Goal: Transaction & Acquisition: Download file/media

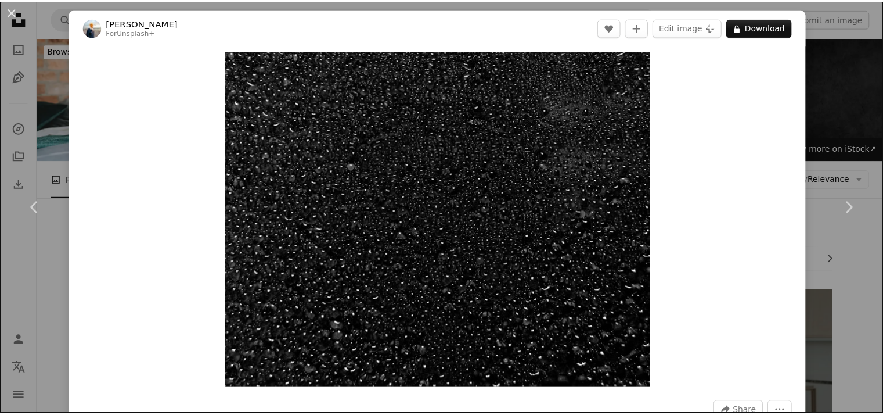
scroll to position [10514, 0]
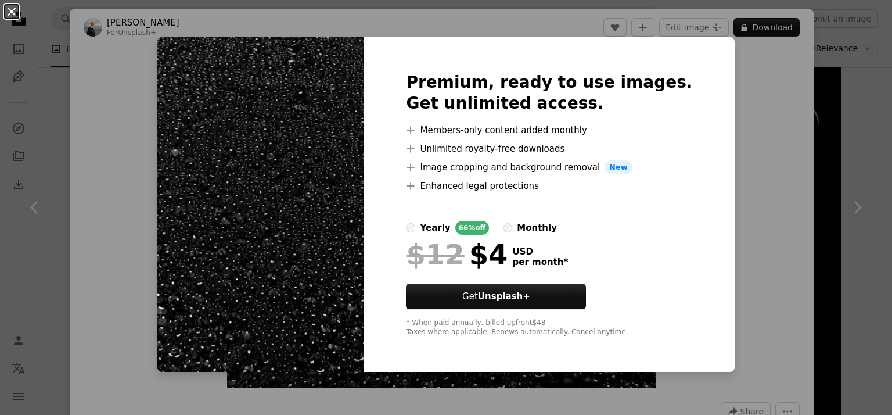
click at [15, 11] on button "An X shape" at bounding box center [12, 12] width 14 height 14
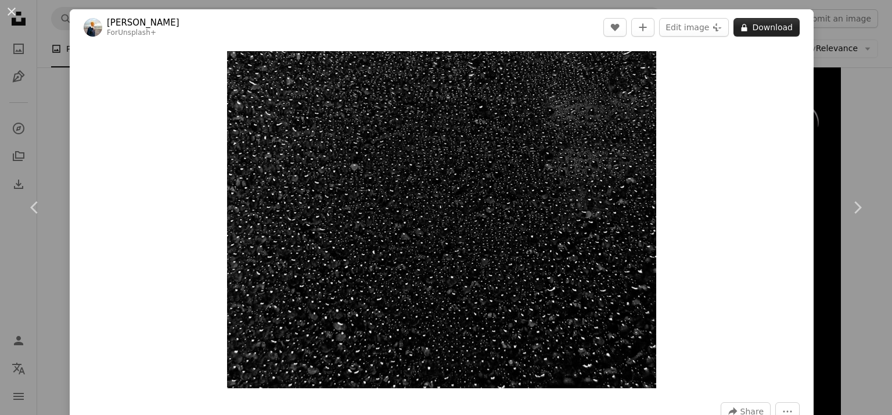
click at [753, 33] on button "A lock Download" at bounding box center [766, 27] width 66 height 19
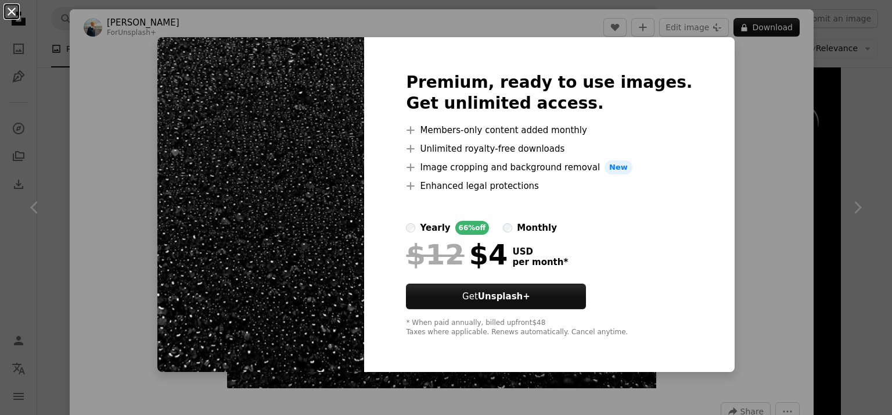
click at [9, 13] on button "An X shape" at bounding box center [12, 12] width 14 height 14
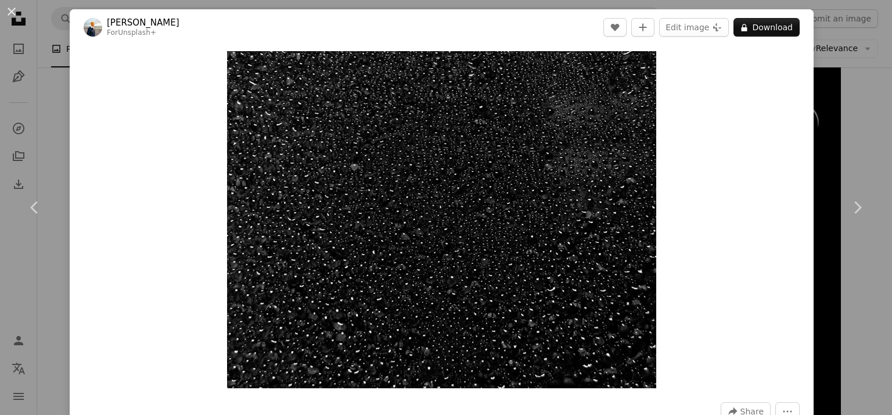
click at [9, 13] on button "An X shape" at bounding box center [12, 12] width 14 height 14
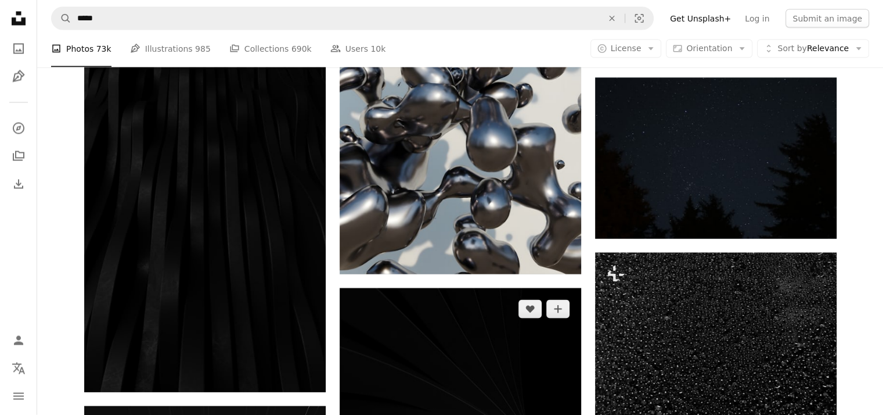
scroll to position [11559, 0]
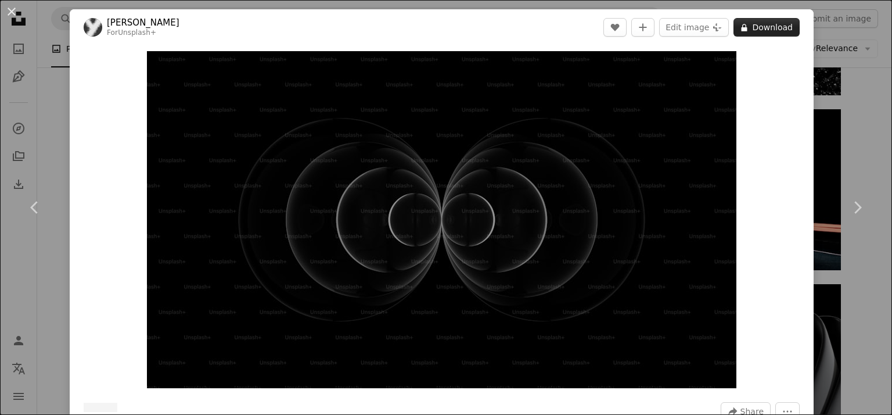
click at [760, 30] on button "A lock Download" at bounding box center [766, 27] width 66 height 19
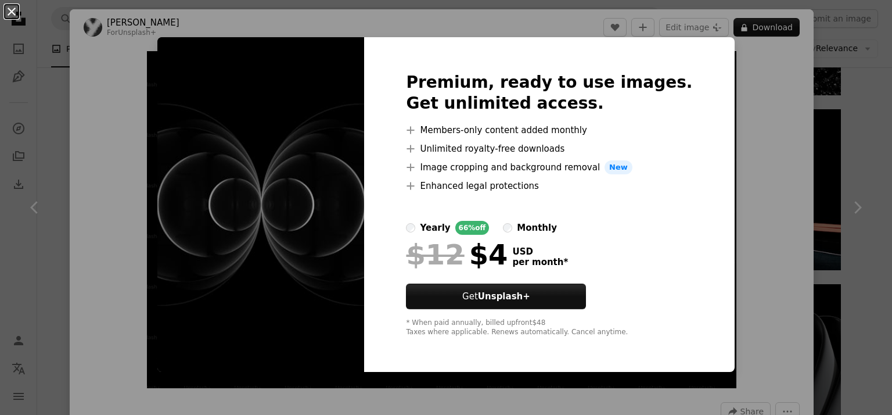
click at [14, 6] on button "An X shape" at bounding box center [12, 12] width 14 height 14
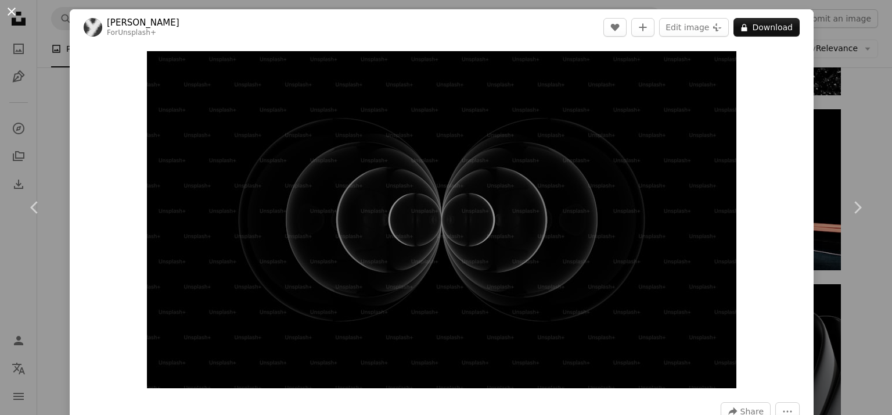
click at [13, 11] on button "An X shape" at bounding box center [12, 12] width 14 height 14
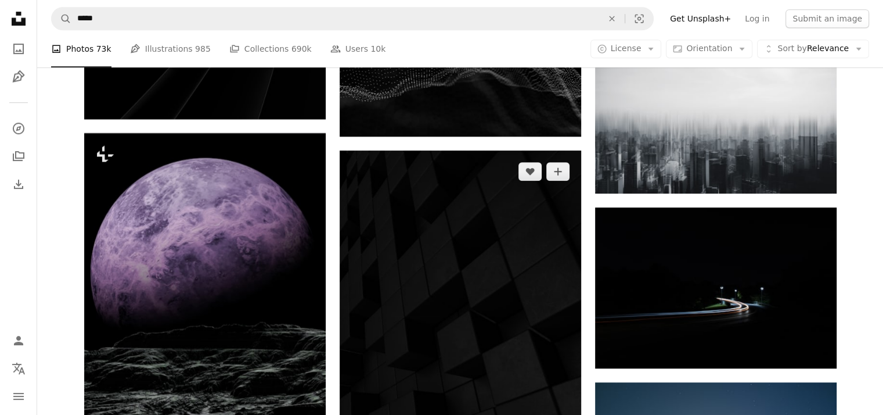
scroll to position [13650, 0]
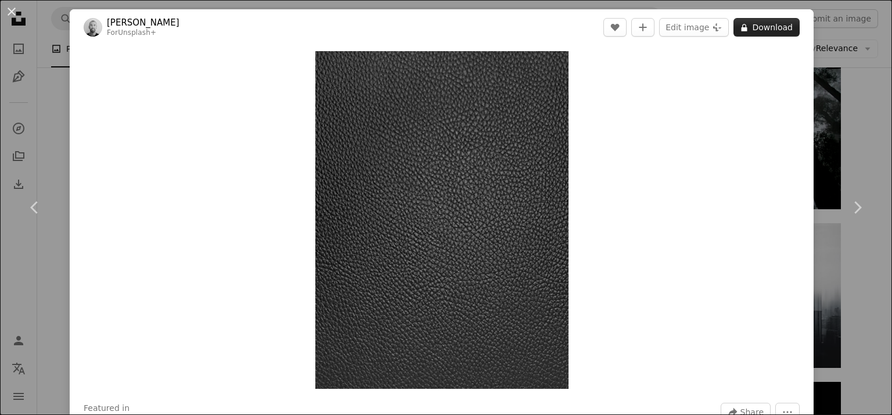
click at [745, 27] on button "A lock Download" at bounding box center [766, 27] width 66 height 19
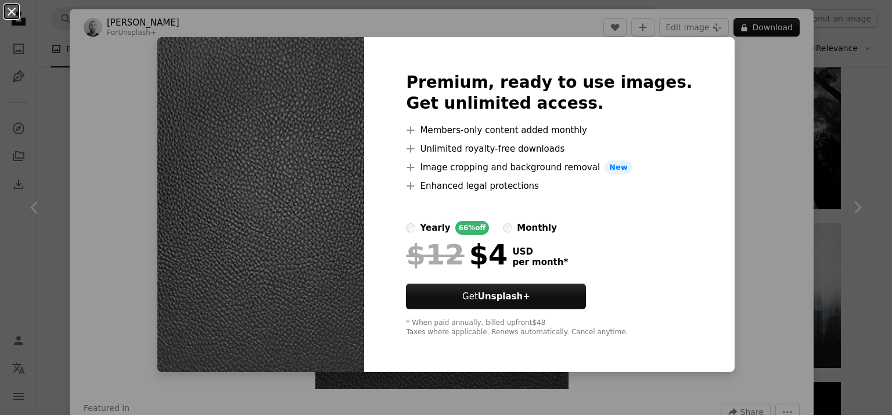
click at [10, 8] on button "An X shape" at bounding box center [12, 12] width 14 height 14
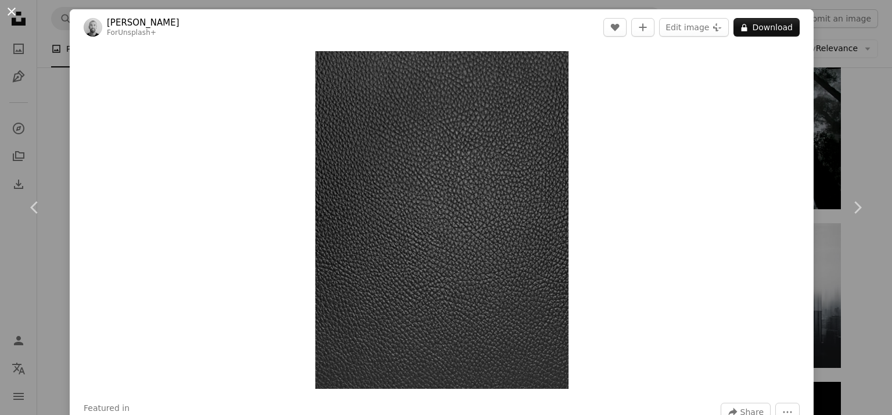
click at [10, 13] on button "An X shape" at bounding box center [12, 12] width 14 height 14
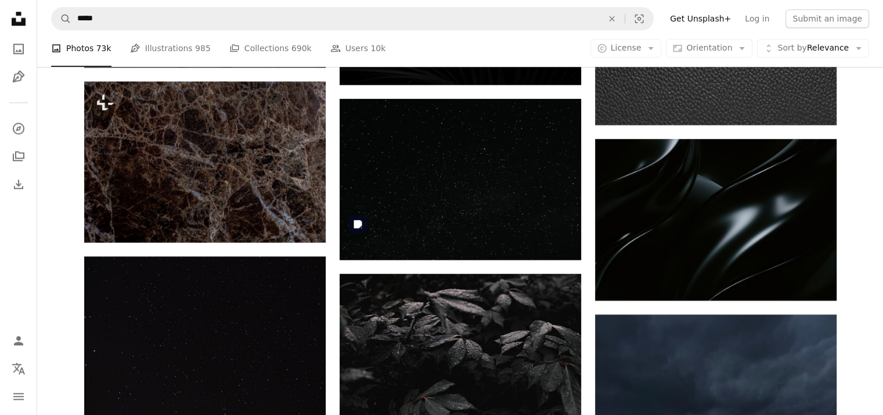
scroll to position [15218, 0]
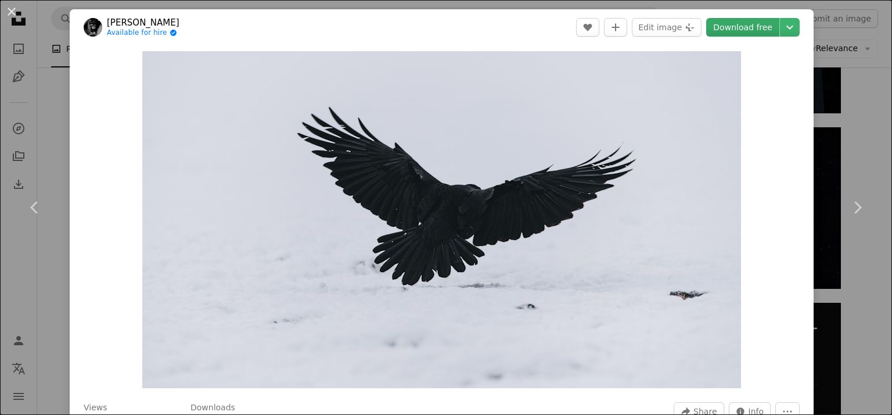
click at [720, 23] on link "Download free" at bounding box center [742, 27] width 73 height 19
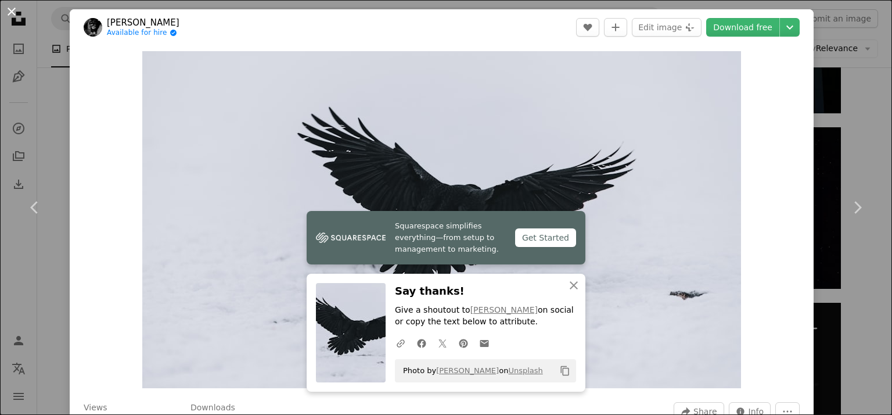
click at [17, 13] on button "An X shape" at bounding box center [12, 12] width 14 height 14
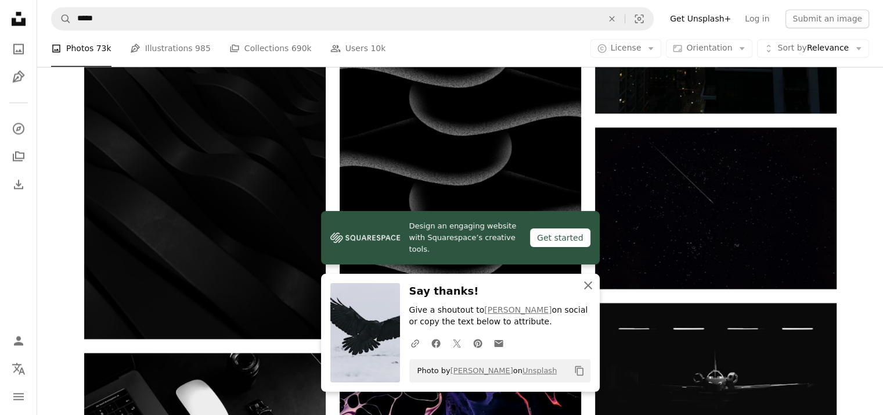
click at [586, 283] on icon "button" at bounding box center [588, 285] width 8 height 8
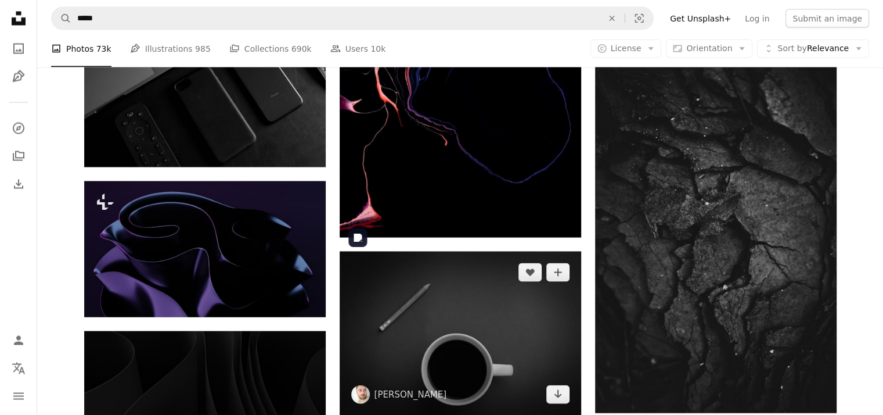
scroll to position [15566, 0]
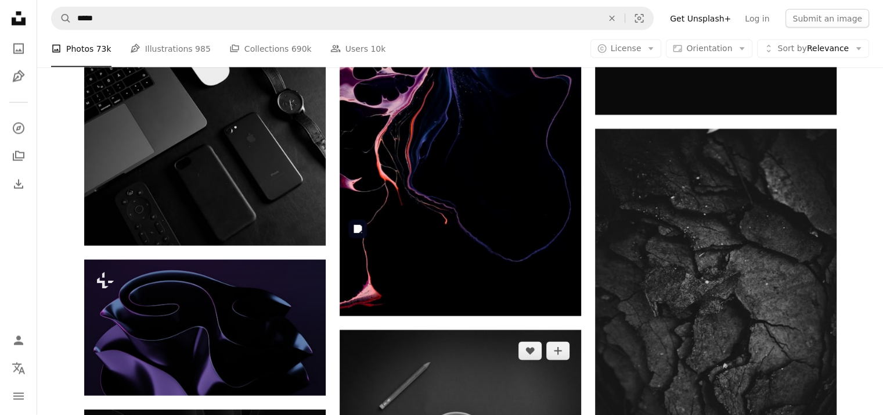
click at [472, 330] on img at bounding box center [461, 411] width 242 height 163
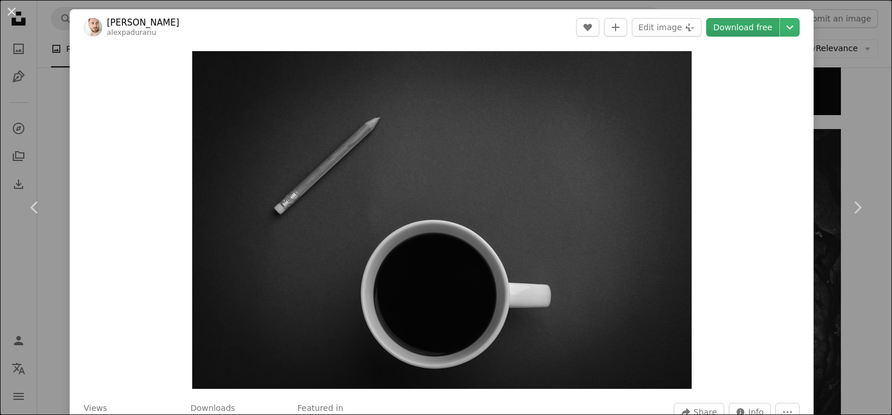
click at [739, 30] on link "Download free" at bounding box center [742, 27] width 73 height 19
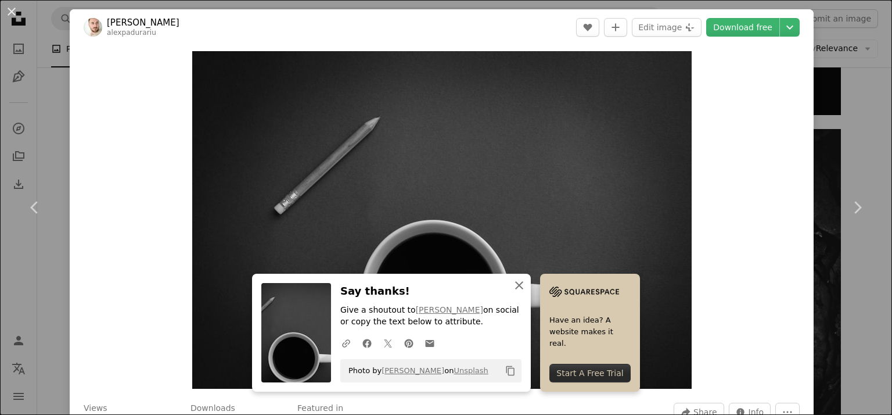
click at [526, 287] on icon "An X shape" at bounding box center [519, 285] width 14 height 14
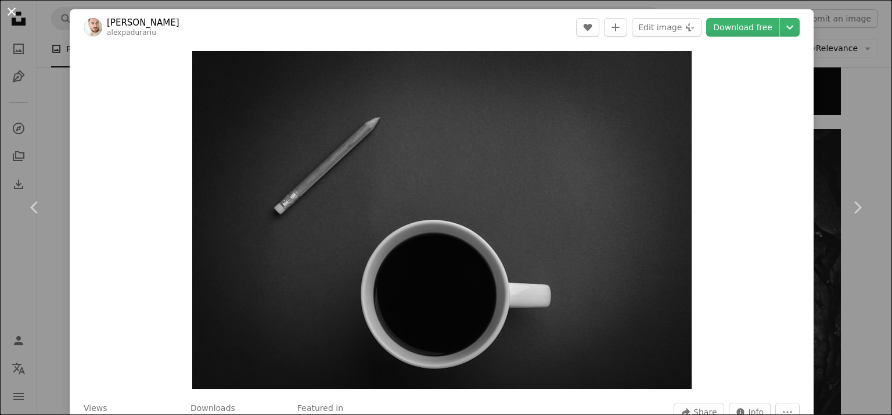
click at [9, 11] on button "An X shape" at bounding box center [12, 12] width 14 height 14
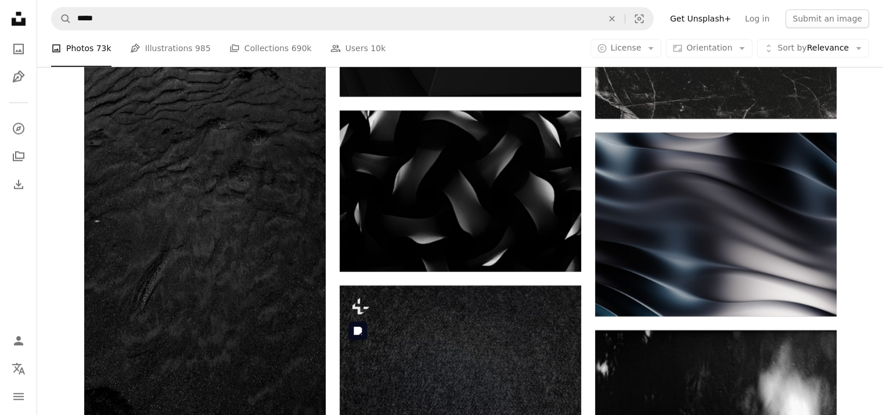
scroll to position [19051, 0]
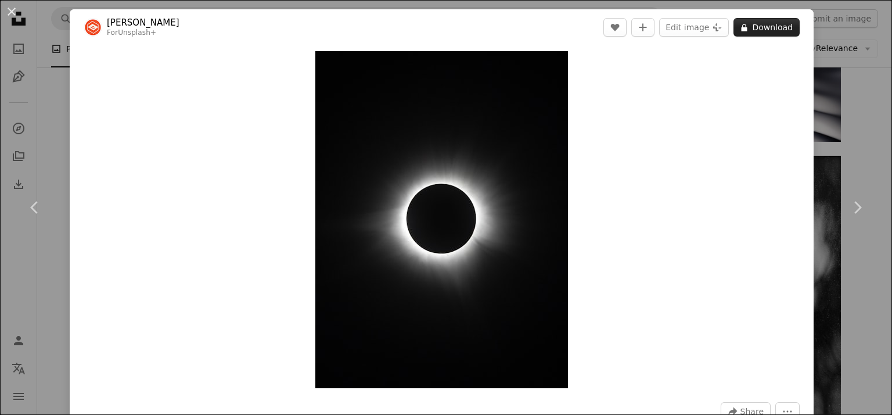
click at [751, 31] on button "A lock Download" at bounding box center [766, 27] width 66 height 19
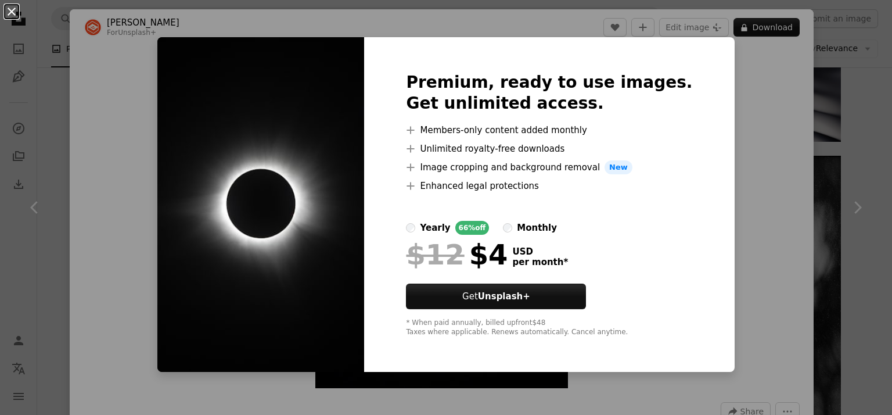
click at [11, 10] on button "An X shape" at bounding box center [12, 12] width 14 height 14
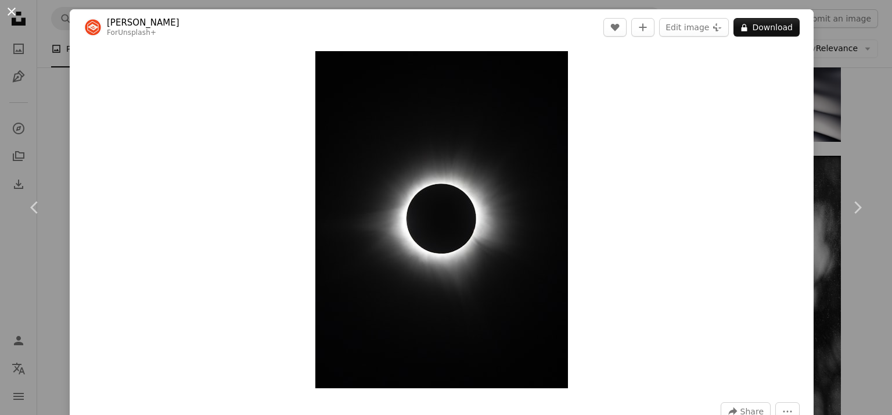
click at [12, 12] on button "An X shape" at bounding box center [12, 12] width 14 height 14
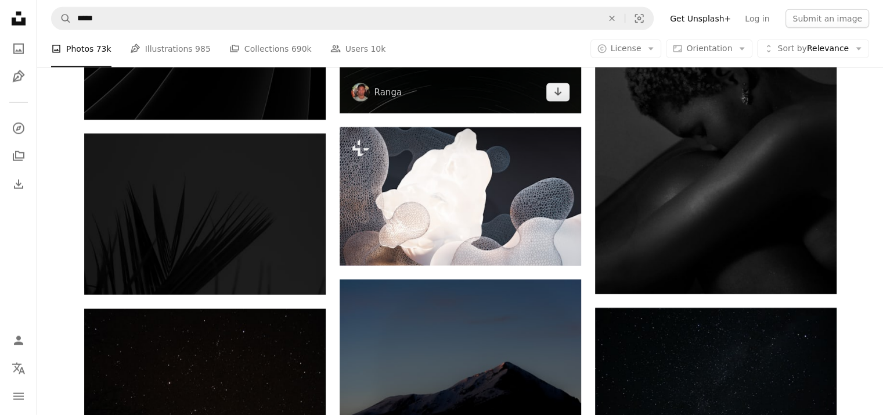
scroll to position [20618, 0]
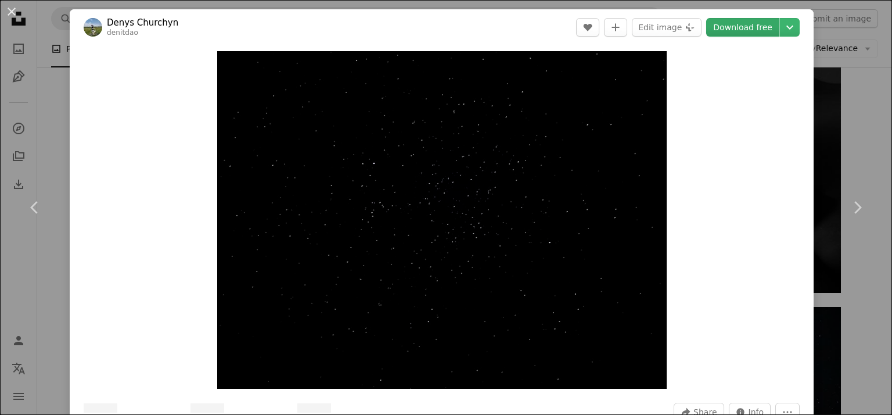
click at [737, 24] on link "Download free" at bounding box center [742, 27] width 73 height 19
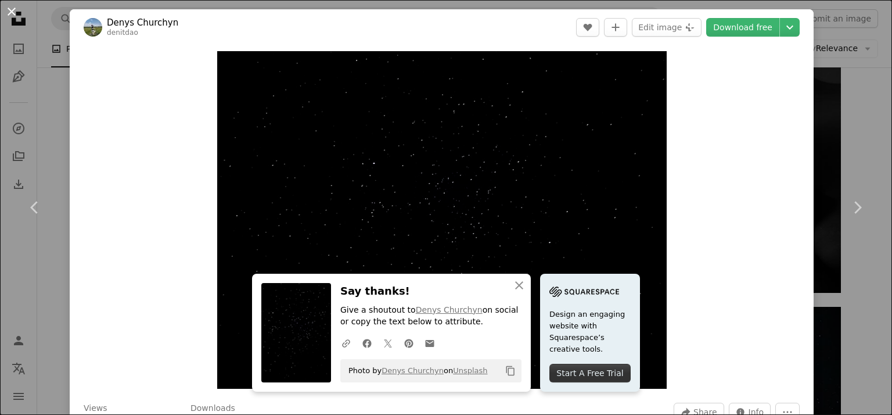
click at [15, 15] on button "An X shape" at bounding box center [12, 12] width 14 height 14
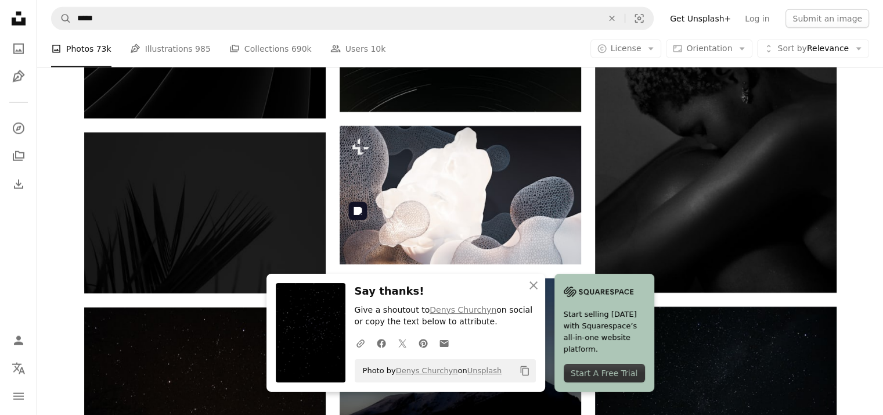
scroll to position [20967, 0]
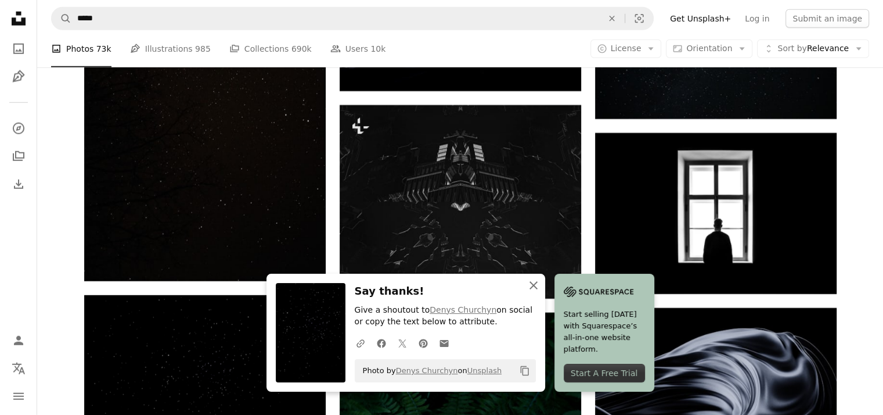
click at [541, 285] on icon "An X shape" at bounding box center [534, 285] width 14 height 14
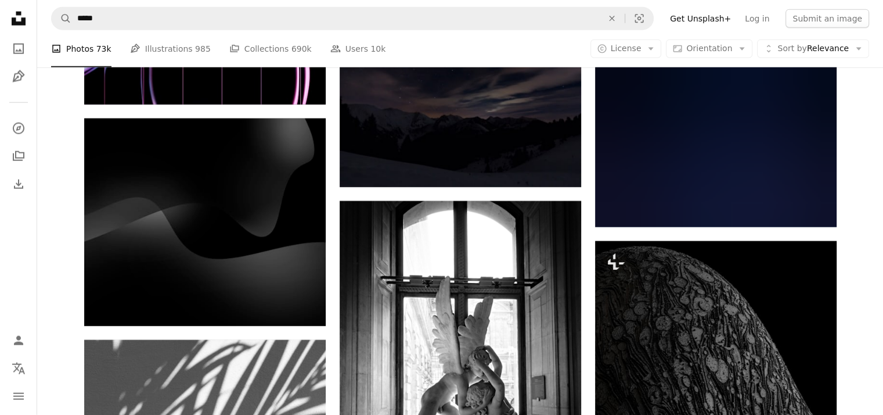
scroll to position [24974, 0]
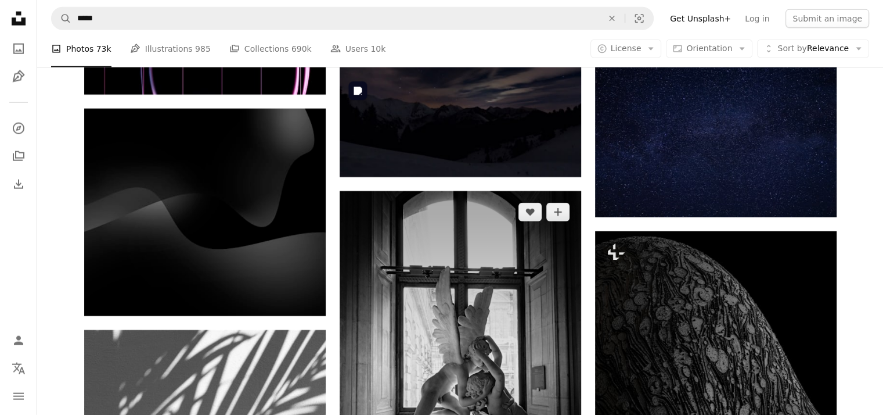
click at [444, 253] on img at bounding box center [461, 372] width 242 height 362
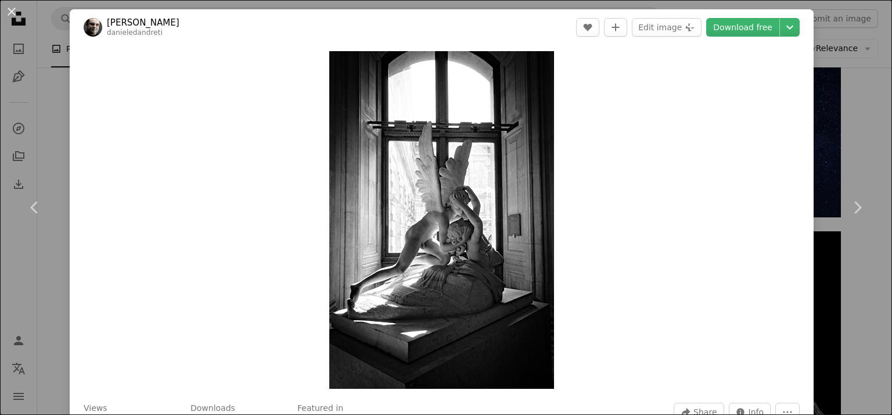
click at [10, 5] on button "An X shape" at bounding box center [12, 12] width 14 height 14
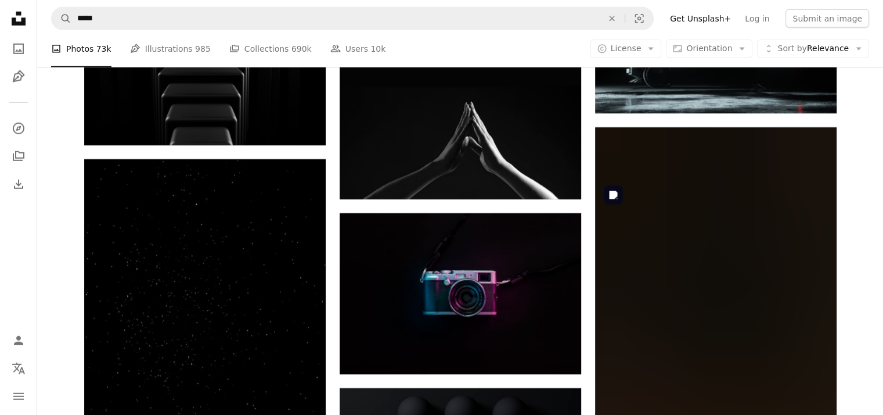
scroll to position [25845, 0]
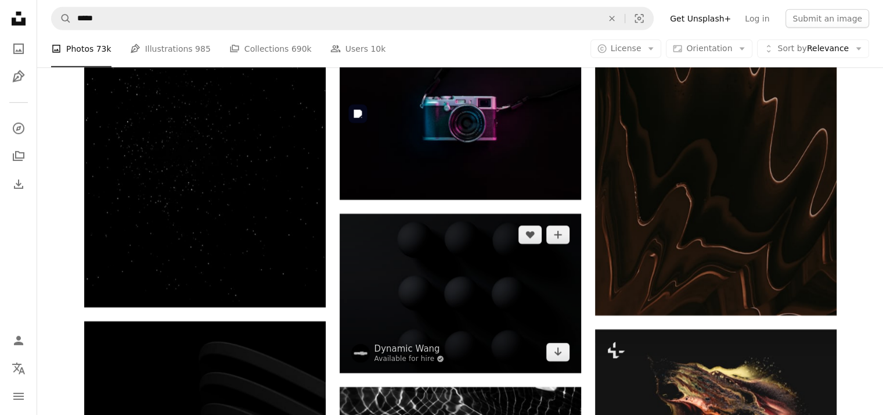
click at [474, 214] on img at bounding box center [461, 293] width 242 height 159
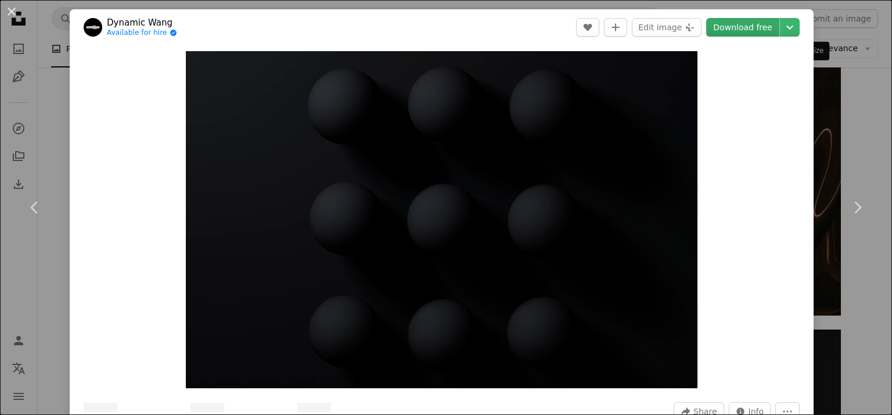
click at [739, 27] on link "Download free" at bounding box center [742, 27] width 73 height 19
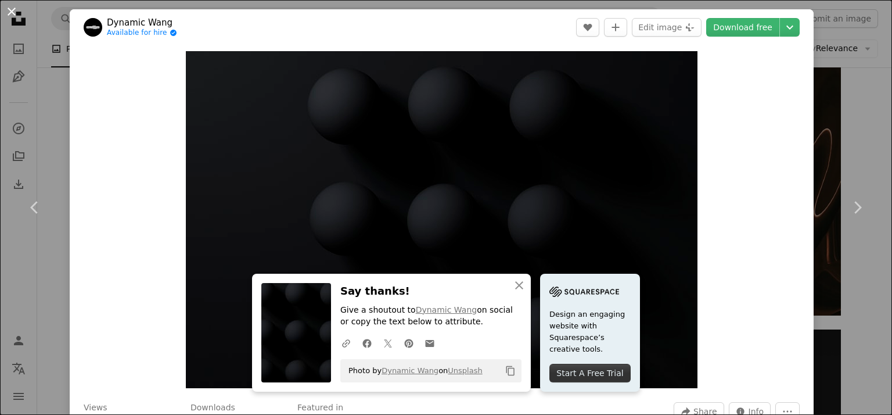
click at [11, 12] on button "An X shape" at bounding box center [12, 12] width 14 height 14
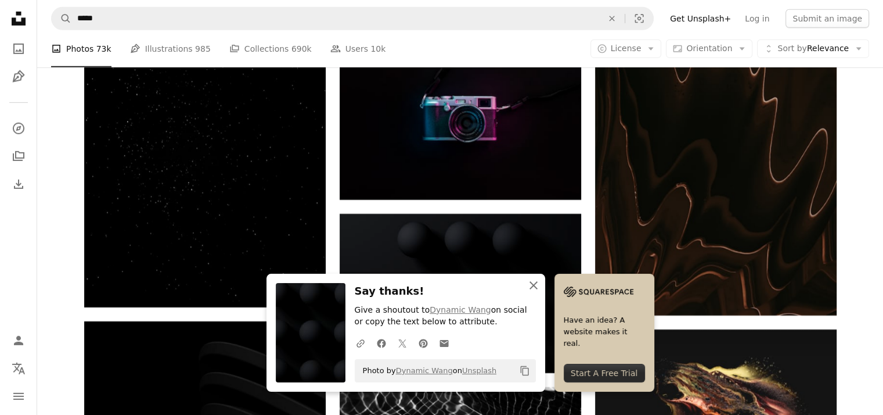
click at [541, 287] on icon "An X shape" at bounding box center [534, 285] width 14 height 14
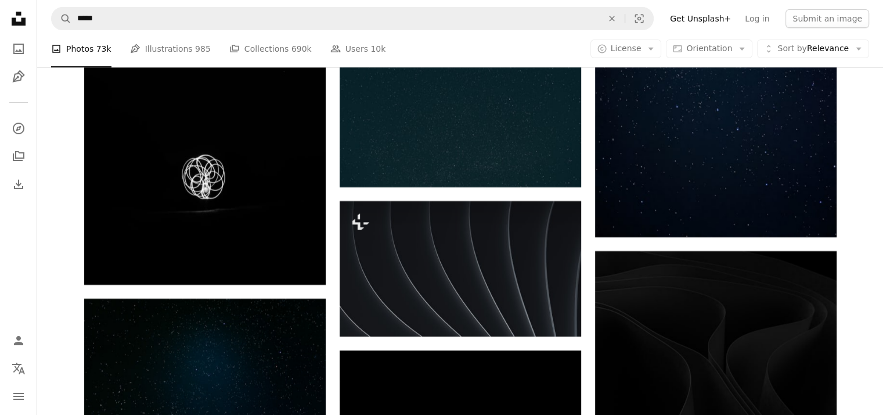
scroll to position [26368, 0]
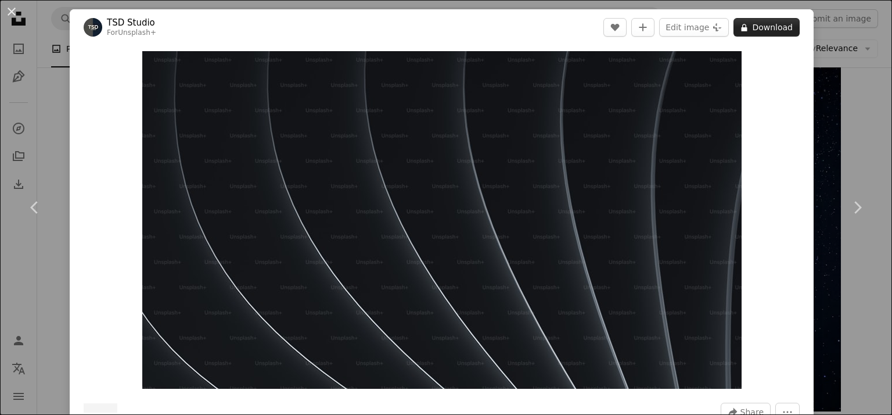
click at [767, 32] on button "A lock Download" at bounding box center [766, 27] width 66 height 19
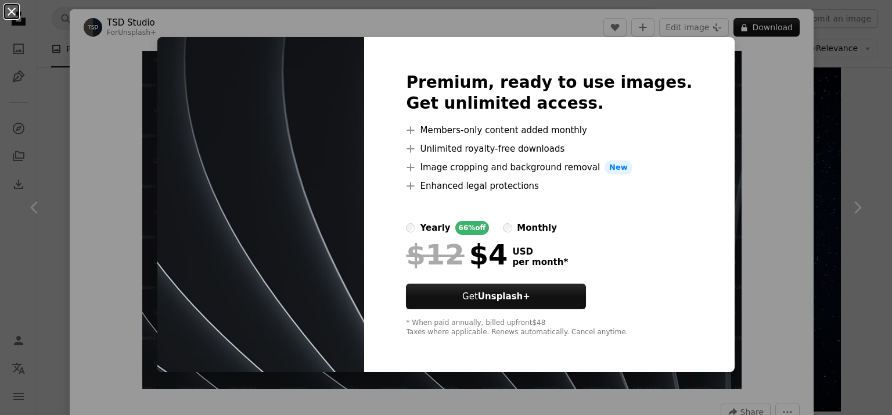
click at [10, 13] on button "An X shape" at bounding box center [12, 12] width 14 height 14
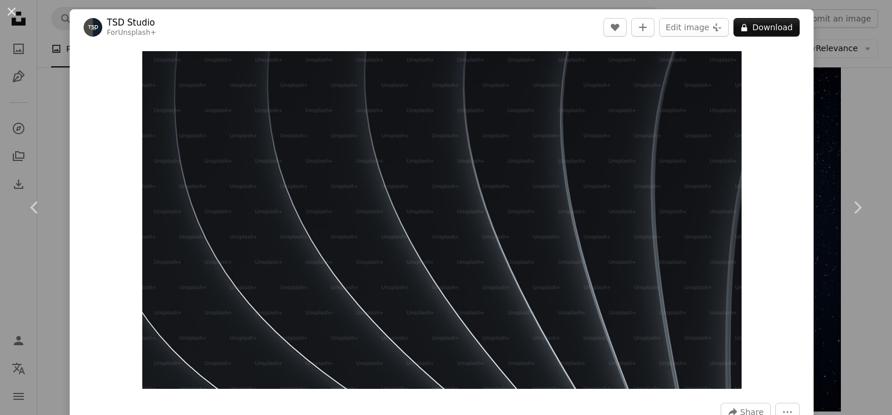
click at [10, 13] on button "An X shape" at bounding box center [12, 12] width 14 height 14
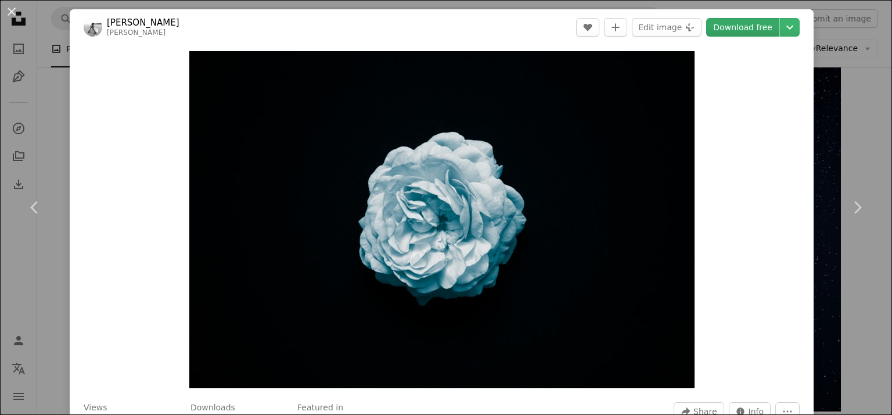
click at [736, 29] on link "Download free" at bounding box center [742, 27] width 73 height 19
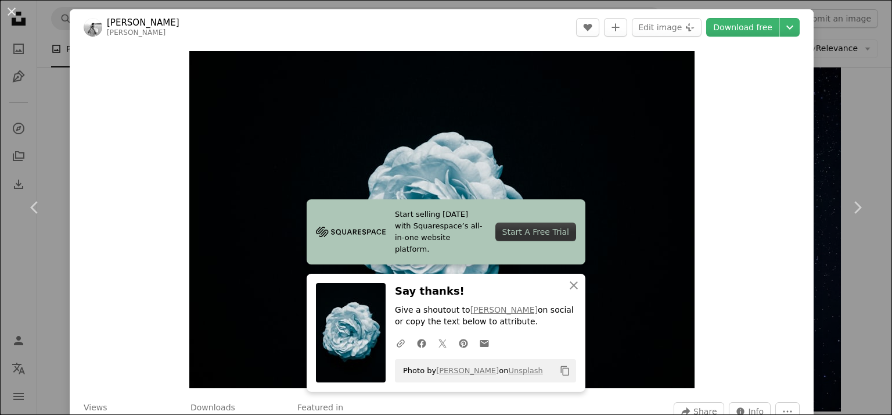
drag, startPoint x: 9, startPoint y: 12, endPoint x: 329, endPoint y: 90, distance: 328.9
click at [9, 11] on button "An X shape" at bounding box center [12, 12] width 14 height 14
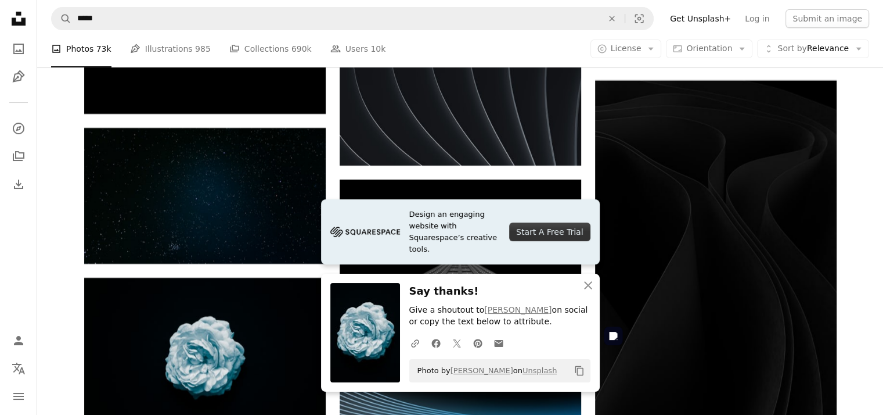
scroll to position [26716, 0]
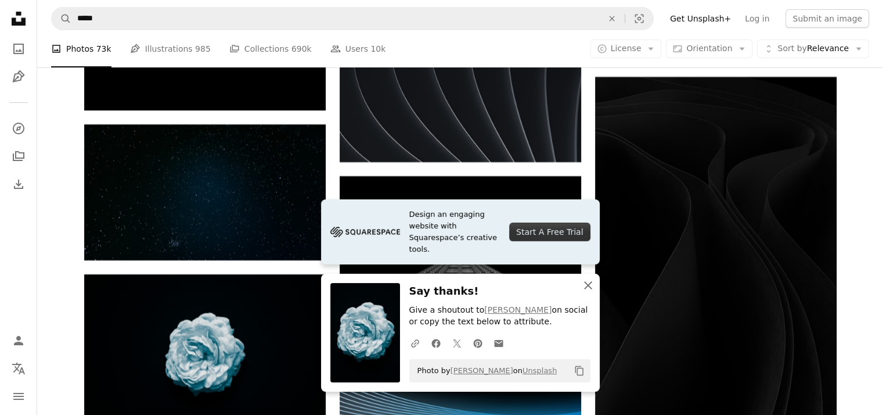
click at [588, 285] on icon "button" at bounding box center [588, 285] width 8 height 8
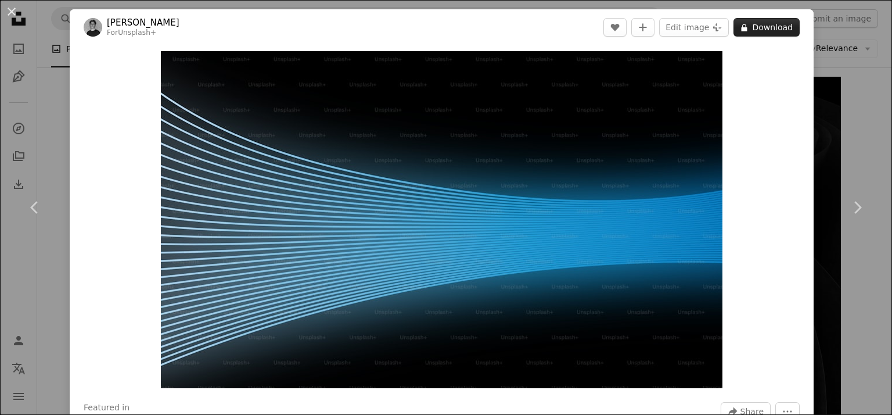
click at [757, 28] on button "A lock Download" at bounding box center [766, 27] width 66 height 19
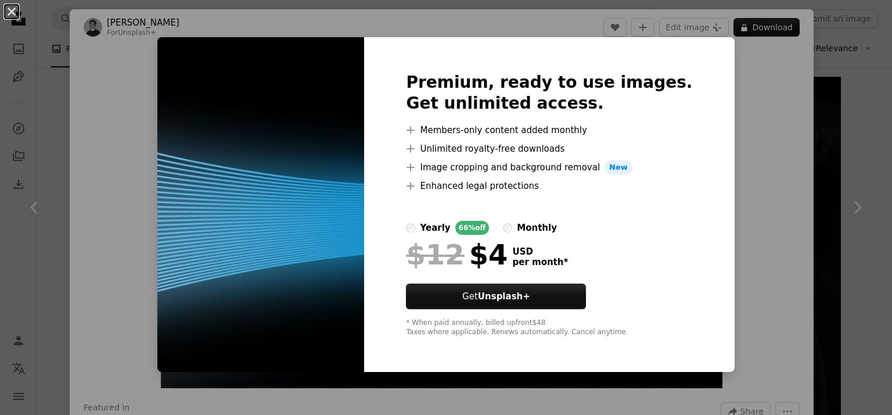
click at [10, 17] on button "An X shape" at bounding box center [12, 12] width 14 height 14
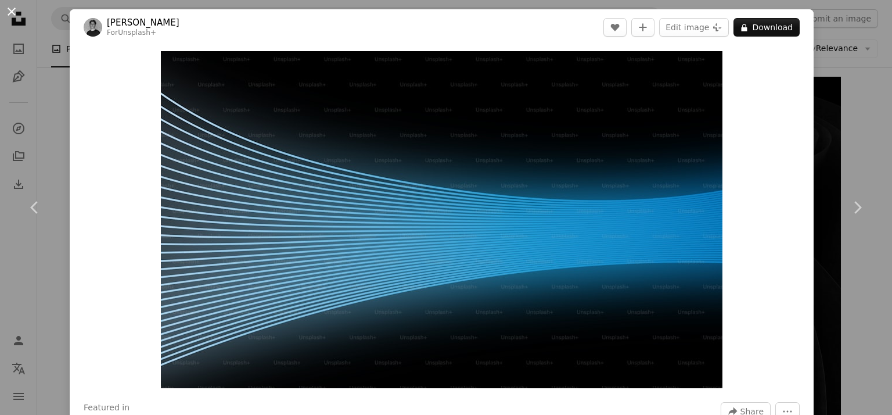
click at [8, 19] on button "An X shape" at bounding box center [12, 12] width 14 height 14
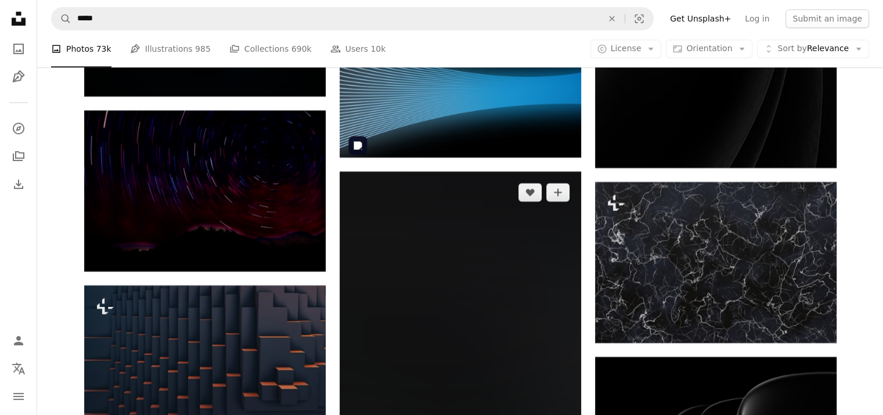
scroll to position [27064, 0]
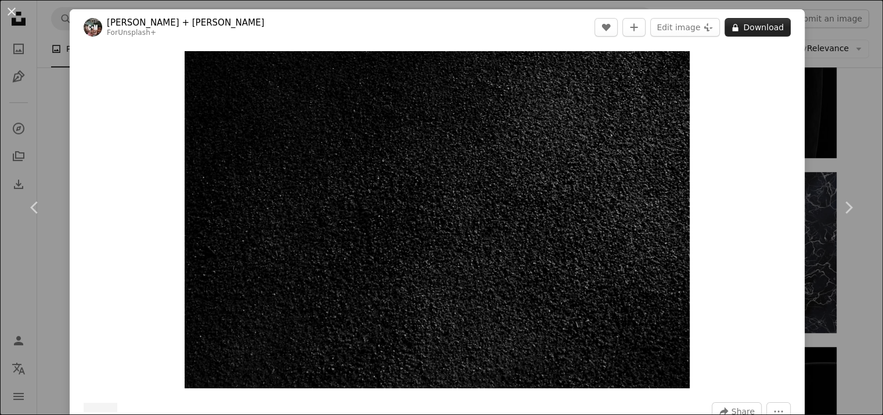
click at [762, 28] on button "A lock Download" at bounding box center [758, 27] width 66 height 19
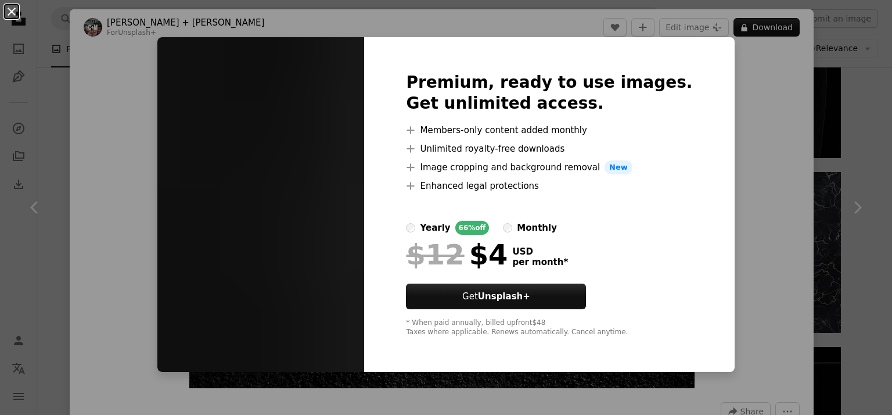
click at [8, 12] on button "An X shape" at bounding box center [12, 12] width 14 height 14
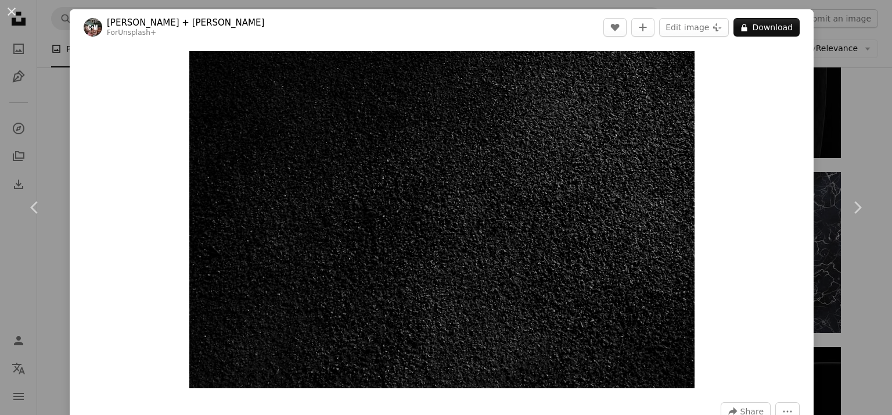
click at [8, 12] on button "An X shape" at bounding box center [12, 12] width 14 height 14
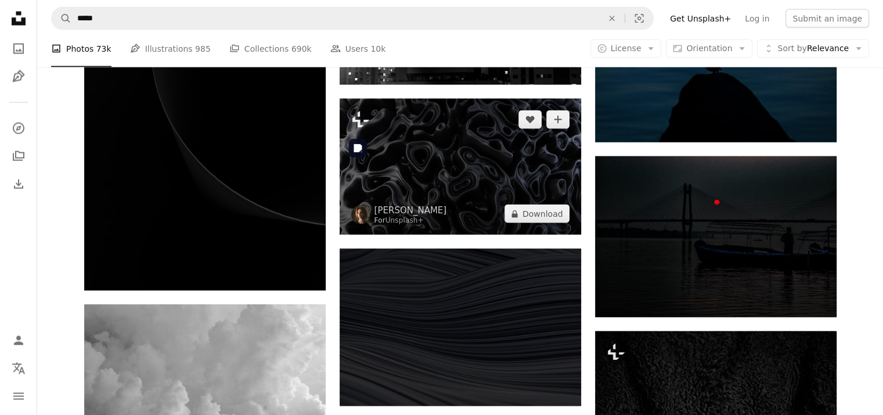
scroll to position [28981, 0]
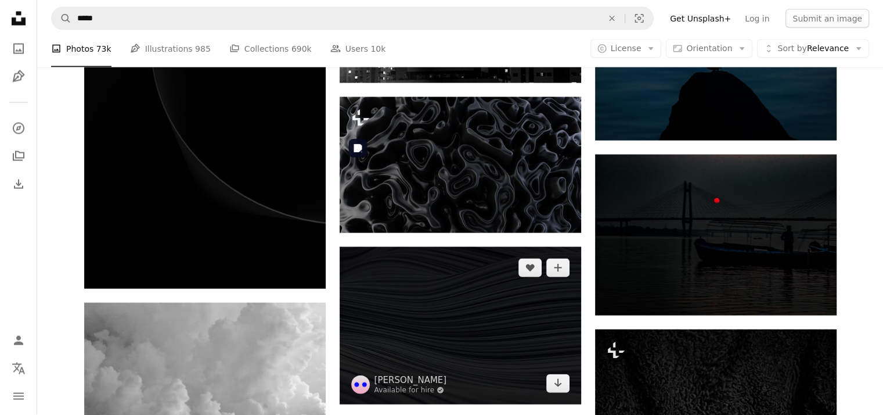
click at [504, 247] on img at bounding box center [461, 325] width 242 height 157
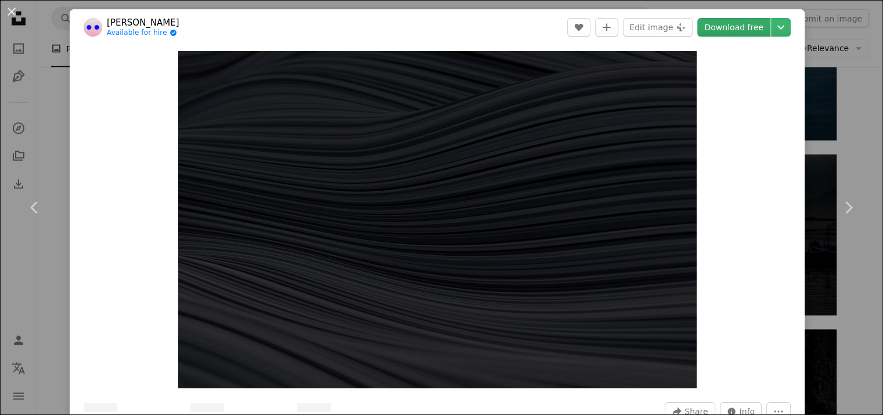
click at [731, 30] on link "Download free" at bounding box center [733, 27] width 73 height 19
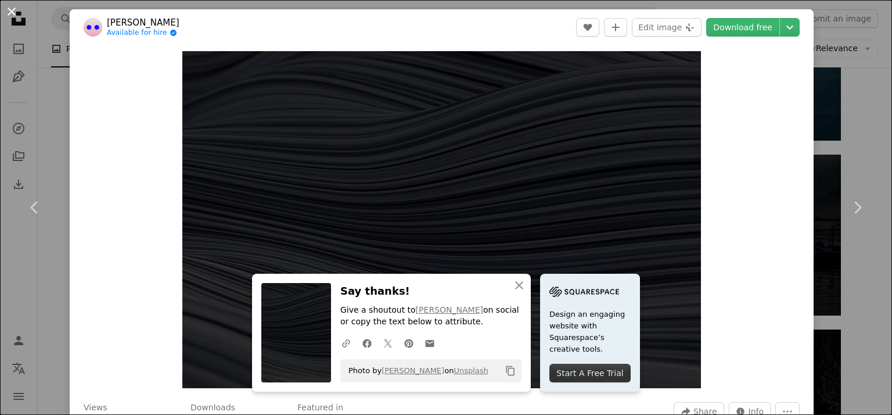
click at [9, 6] on button "An X shape" at bounding box center [12, 12] width 14 height 14
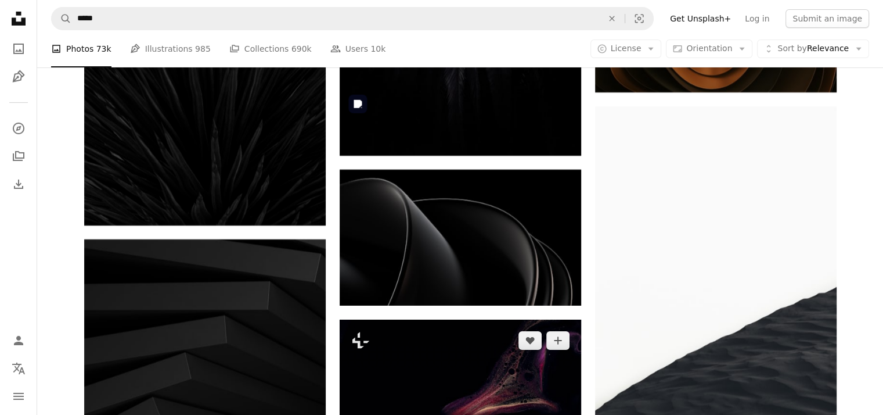
scroll to position [31071, 0]
